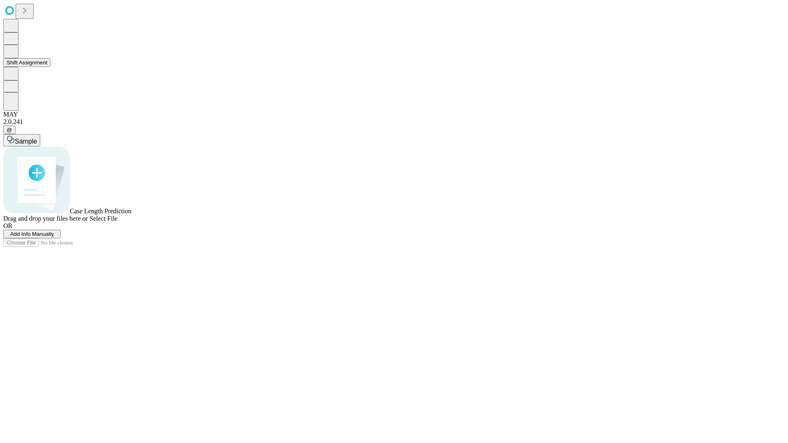
click at [50, 67] on button "Shift Assignment" at bounding box center [26, 62] width 47 height 9
